Goal: Task Accomplishment & Management: Use online tool/utility

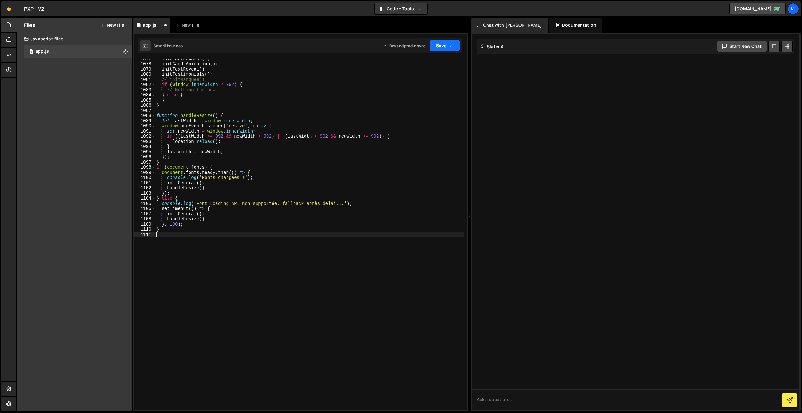
drag, startPoint x: 439, startPoint y: 46, endPoint x: 429, endPoint y: 90, distance: 44.9
click at [439, 46] on button "Save" at bounding box center [445, 45] width 30 height 11
click at [416, 88] on div "1 hour ago" at bounding box center [411, 88] width 18 height 5
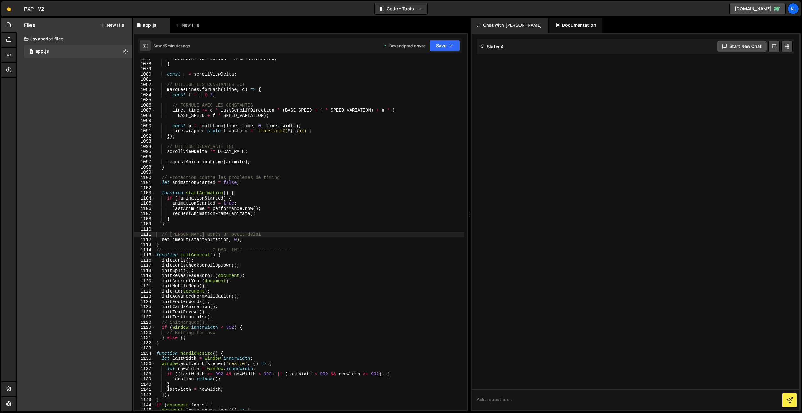
click at [302, 180] on div "lastScrollYDirection = smoothDirection ; } const n = scrollViewDelta ; // UTILI…" at bounding box center [309, 237] width 309 height 362
type textarea "}"
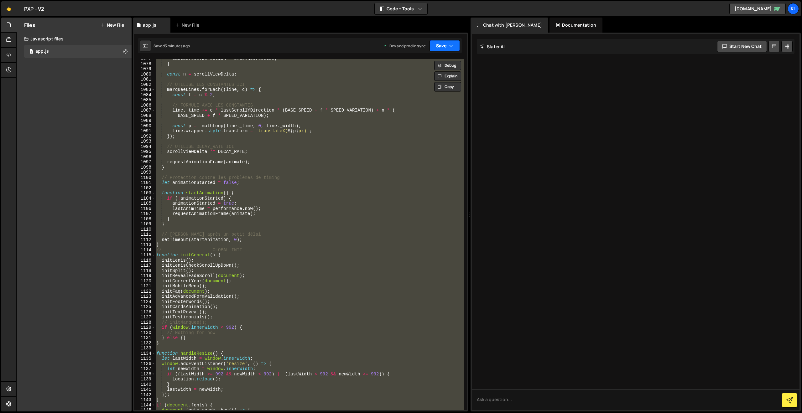
paste textarea
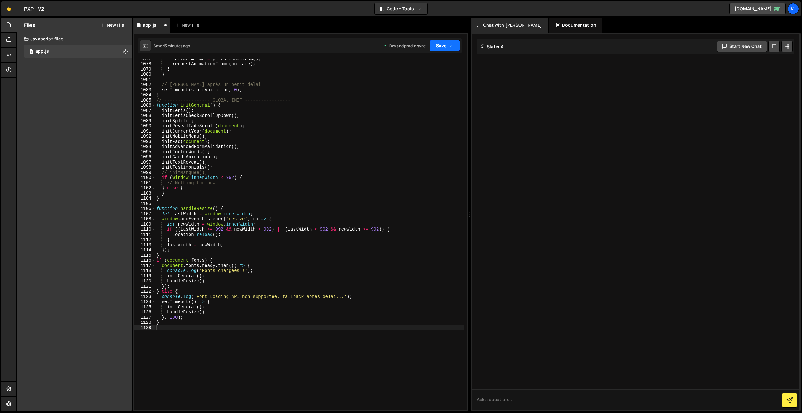
click at [441, 46] on button "Save" at bounding box center [445, 45] width 30 height 11
click at [421, 87] on div "3 minutes ago" at bounding box center [414, 88] width 24 height 5
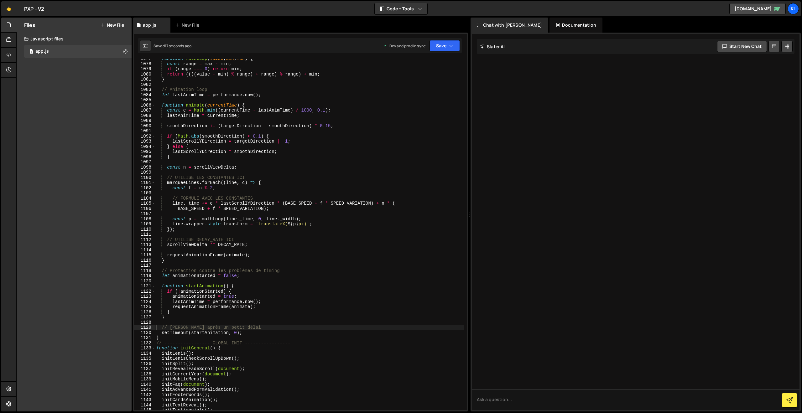
click at [207, 127] on div "function mathLoop ( value , min , max ) { const range = max - min ; if ( range …" at bounding box center [309, 237] width 309 height 362
type textarea "}"
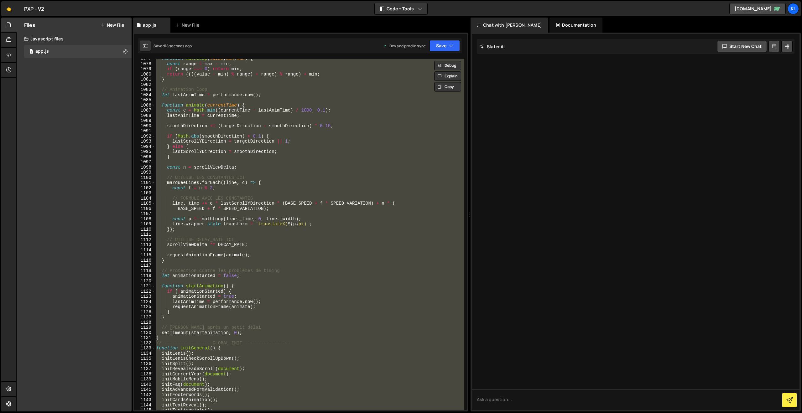
paste textarea
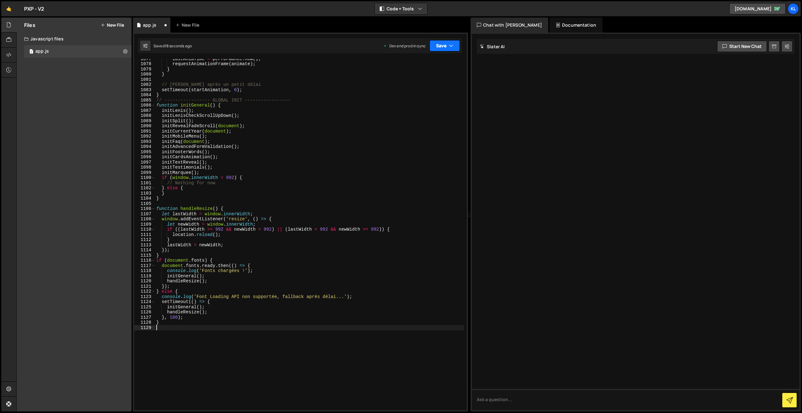
click at [441, 45] on button "Save" at bounding box center [445, 45] width 30 height 11
click at [403, 87] on div "16 seconds ago" at bounding box center [415, 88] width 27 height 5
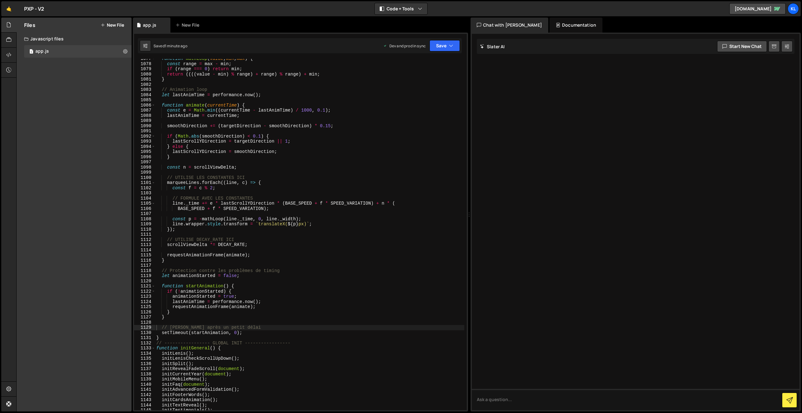
click at [212, 131] on div "function mathLoop ( value , min , max ) { const range = max - min ; if ( range …" at bounding box center [309, 237] width 309 height 362
type textarea "}"
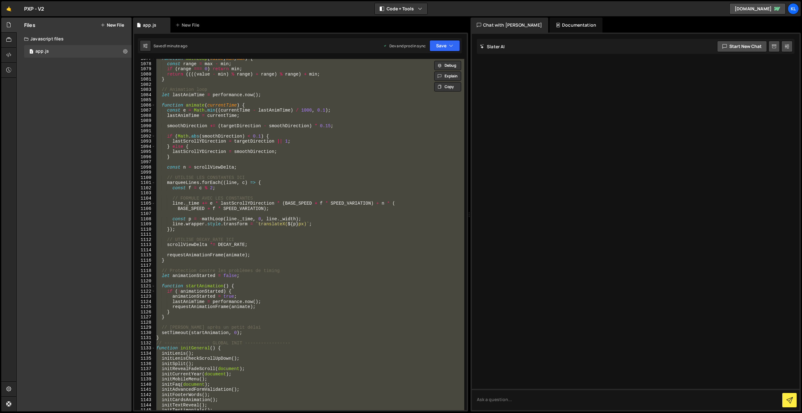
paste textarea
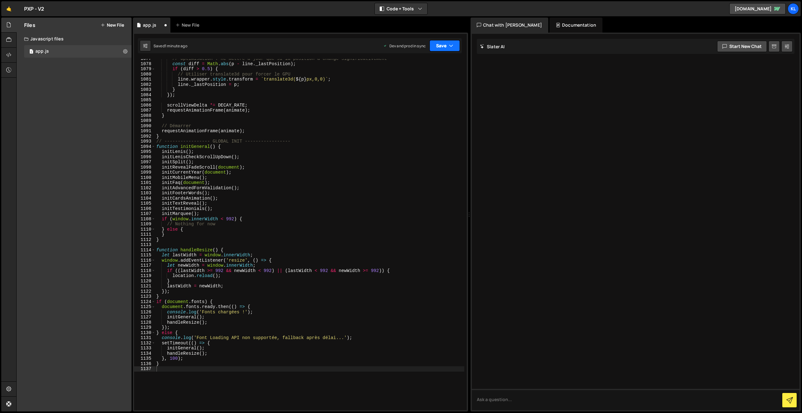
click at [438, 44] on button "Save" at bounding box center [445, 45] width 30 height 11
click at [412, 85] on div "Saved 1 minute ago" at bounding box center [423, 89] width 65 height 8
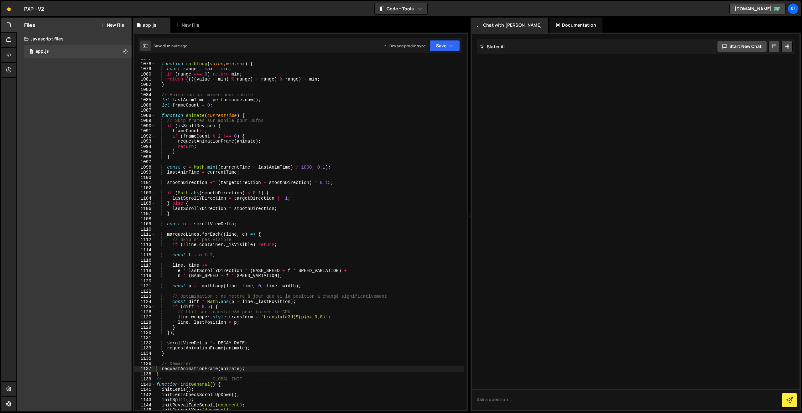
click at [292, 219] on div "function mathLoop ( value , min , max ) { const range = max - min ; if ( range …" at bounding box center [309, 237] width 309 height 362
type textarea "}"
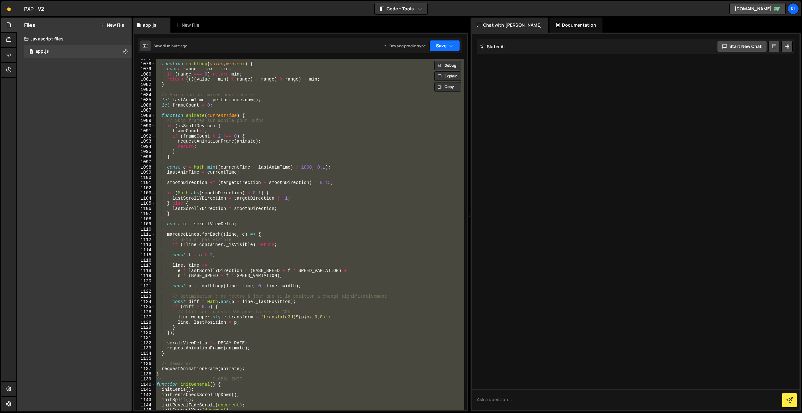
paste textarea
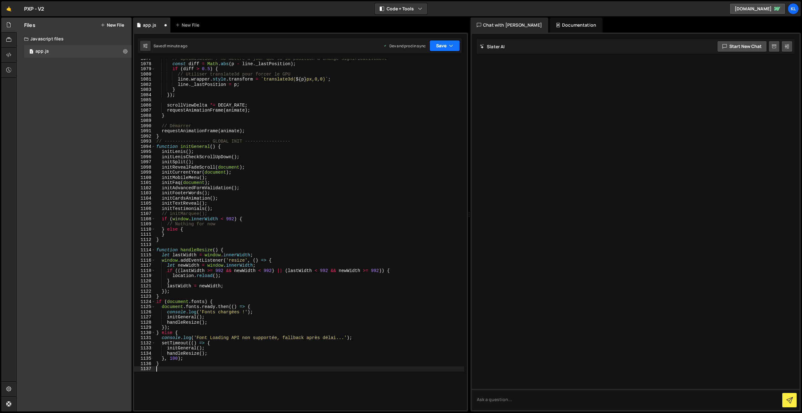
click at [452, 46] on icon "button" at bounding box center [451, 46] width 4 height 6
click at [415, 92] on div "Saved 1 minute ago" at bounding box center [423, 89] width 65 height 8
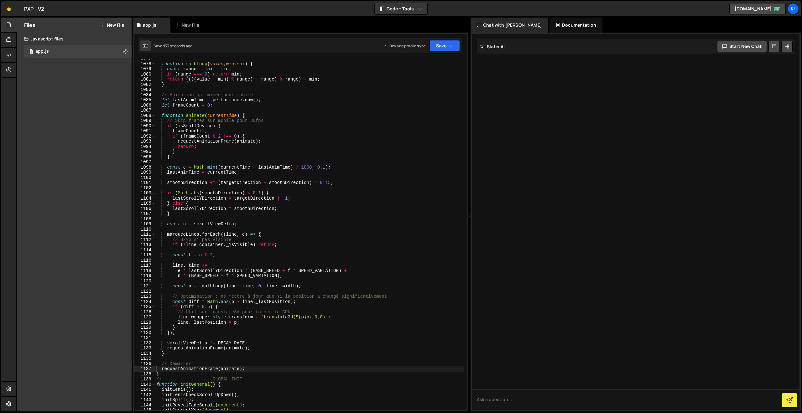
click at [231, 131] on div "function mathLoop ( value , min , max ) { const range = max - min ; if ( range …" at bounding box center [309, 237] width 309 height 362
click at [261, 124] on div "function mathLoop ( value , min , max ) { const range = max - min ; if ( range …" at bounding box center [309, 237] width 309 height 362
type textarea "}"
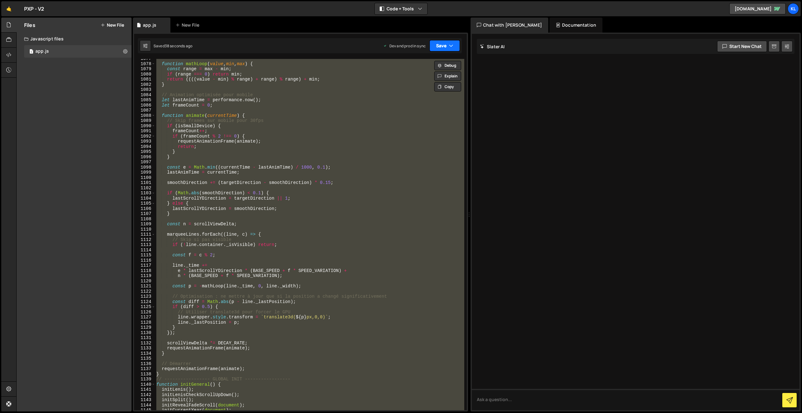
paste textarea
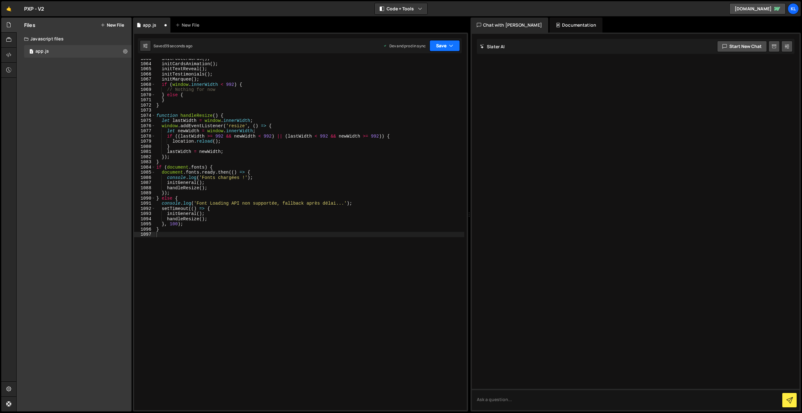
drag, startPoint x: 438, startPoint y: 47, endPoint x: 418, endPoint y: 76, distance: 34.6
click at [438, 48] on button "Save" at bounding box center [445, 45] width 30 height 11
drag, startPoint x: 415, startPoint y: 80, endPoint x: 407, endPoint y: 76, distance: 8.3
click at [415, 80] on div "Save to Production S" at bounding box center [423, 81] width 65 height 6
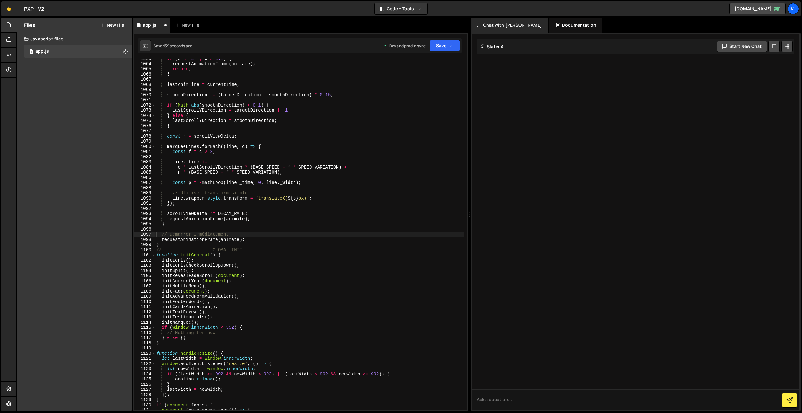
scroll to position [5495, 0]
